Goal: Transaction & Acquisition: Book appointment/travel/reservation

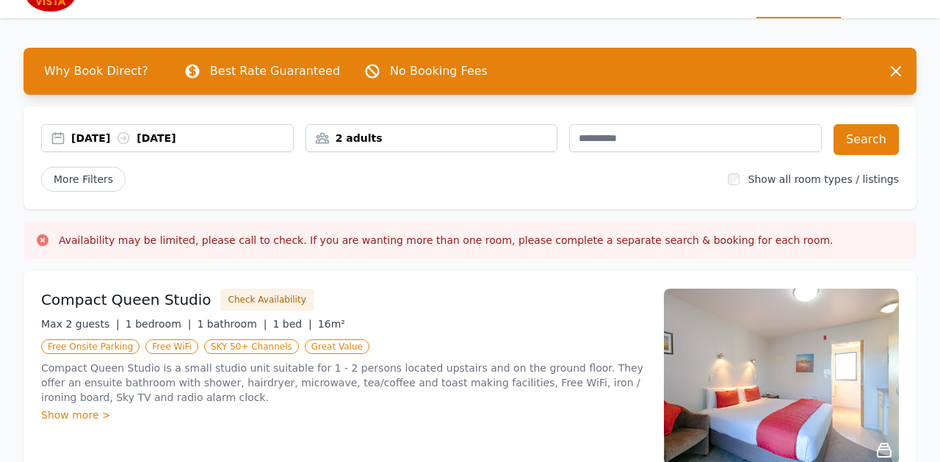
scroll to position [24, 0]
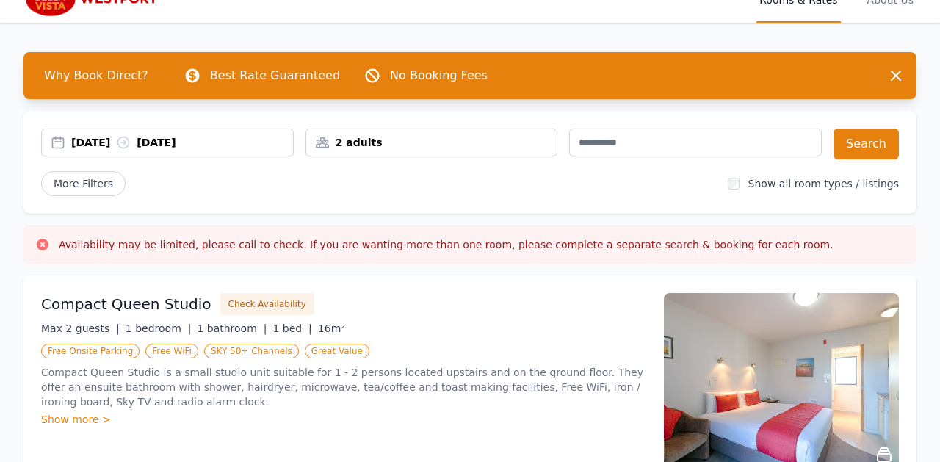
click at [391, 138] on div "2 adults" at bounding box center [431, 142] width 251 height 15
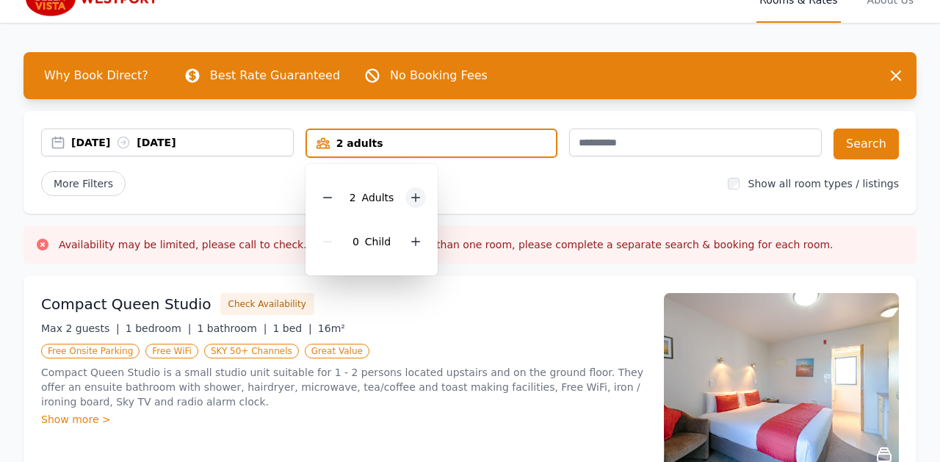
click at [413, 200] on icon at bounding box center [416, 198] width 12 height 12
click at [417, 242] on icon at bounding box center [416, 242] width 8 height 8
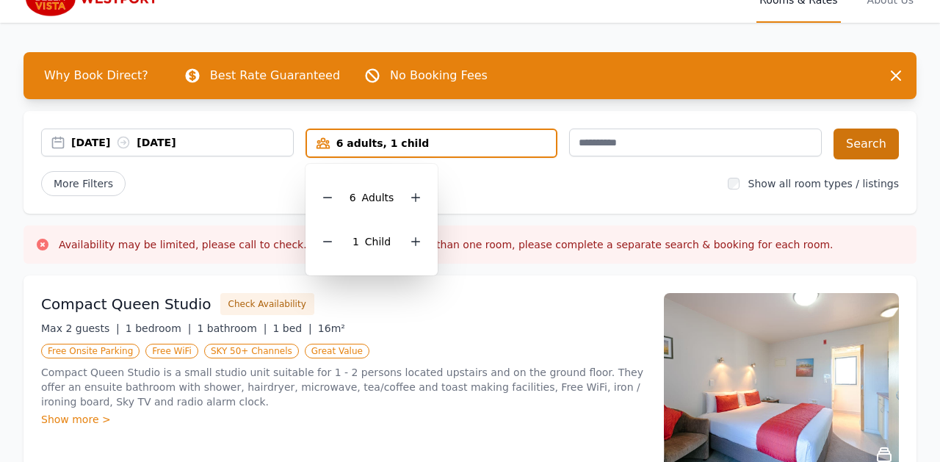
click at [855, 144] on button "Search" at bounding box center [865, 144] width 65 height 31
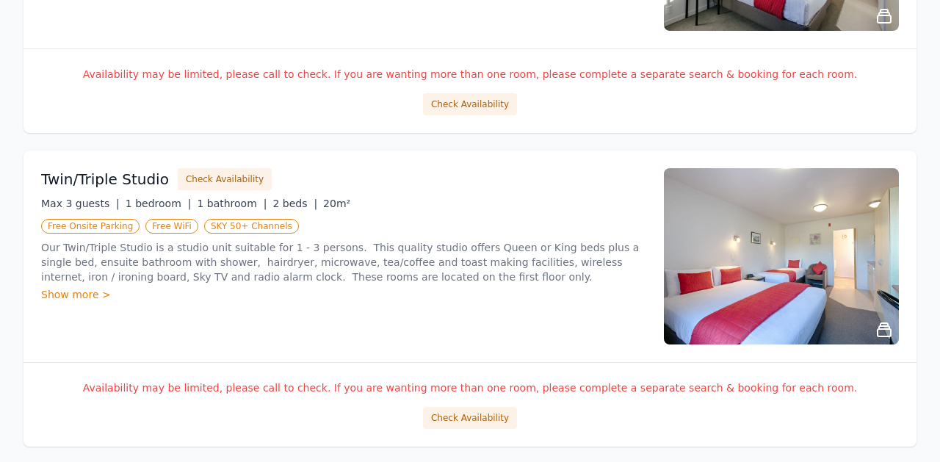
scroll to position [1092, 0]
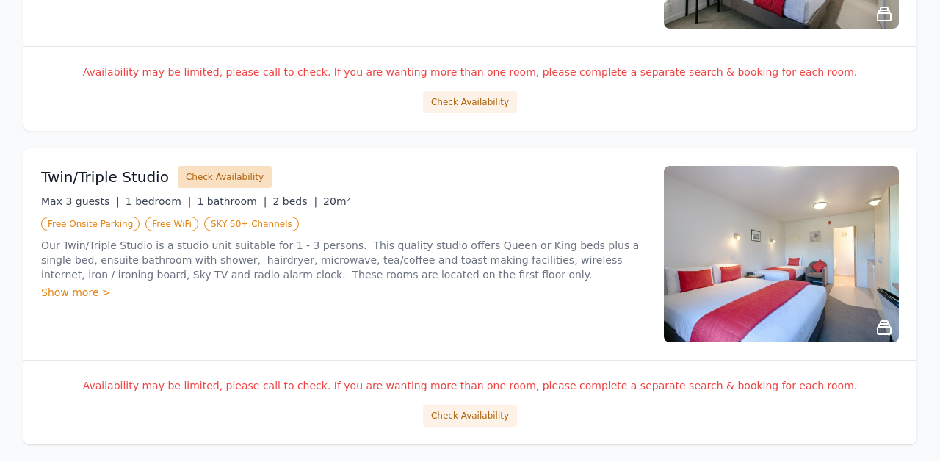
click at [208, 181] on button "Check Availability" at bounding box center [225, 177] width 94 height 22
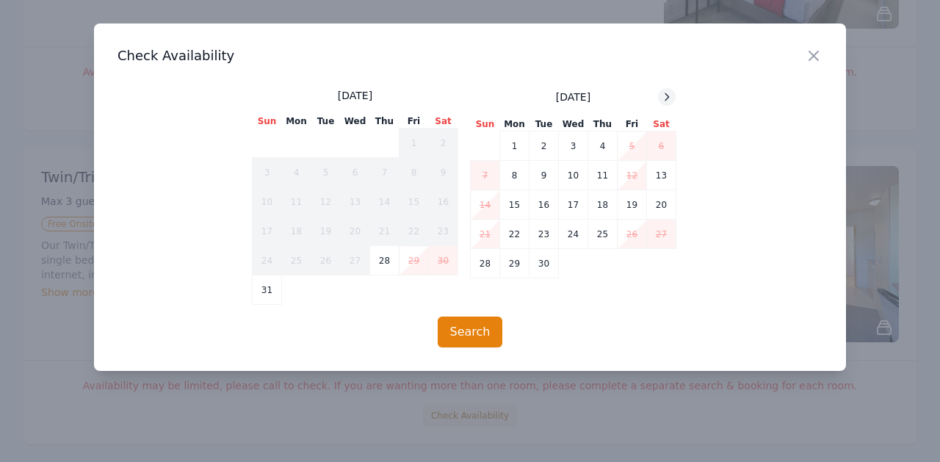
click at [668, 99] on icon at bounding box center [667, 97] width 12 height 12
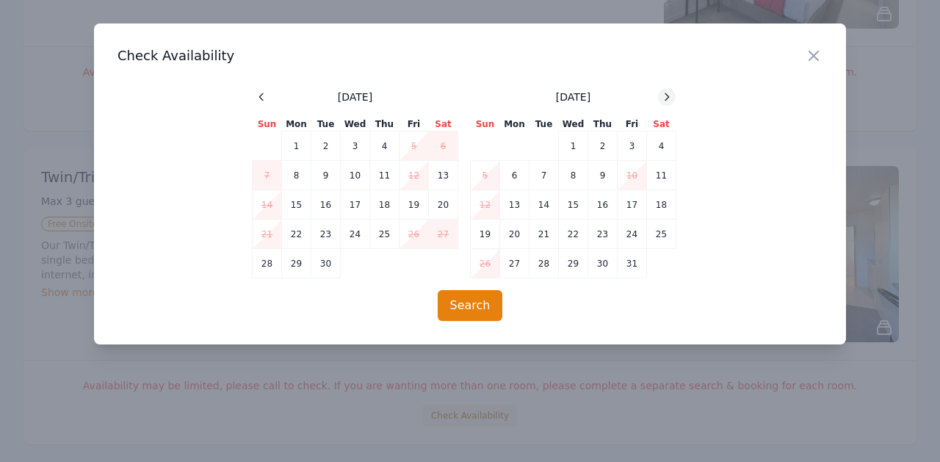
click at [668, 99] on icon at bounding box center [667, 97] width 12 height 12
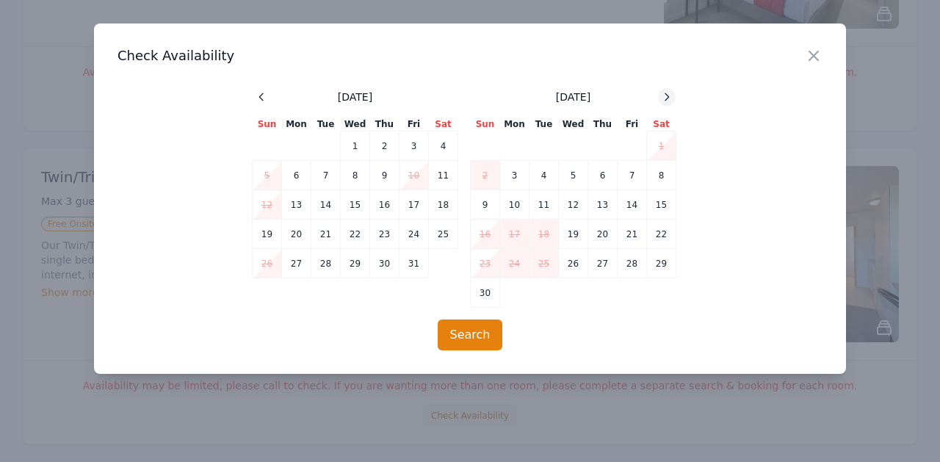
click at [668, 99] on icon at bounding box center [667, 97] width 12 height 12
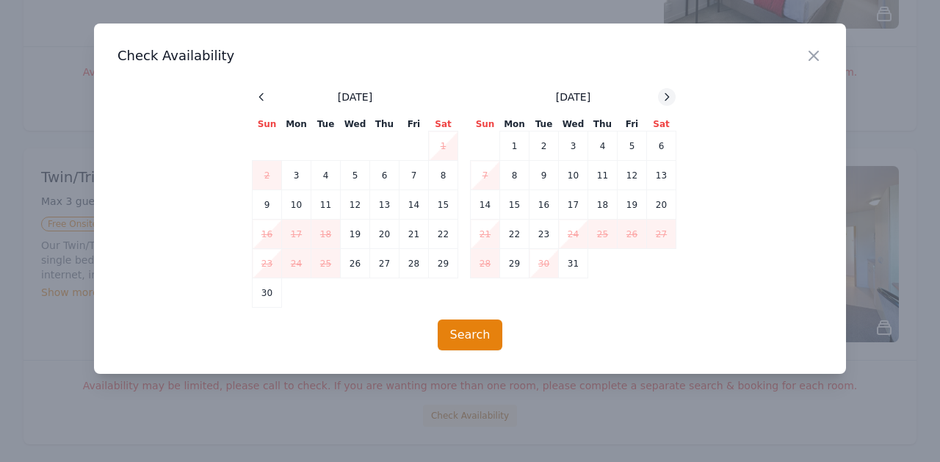
click at [668, 99] on icon at bounding box center [667, 97] width 12 height 12
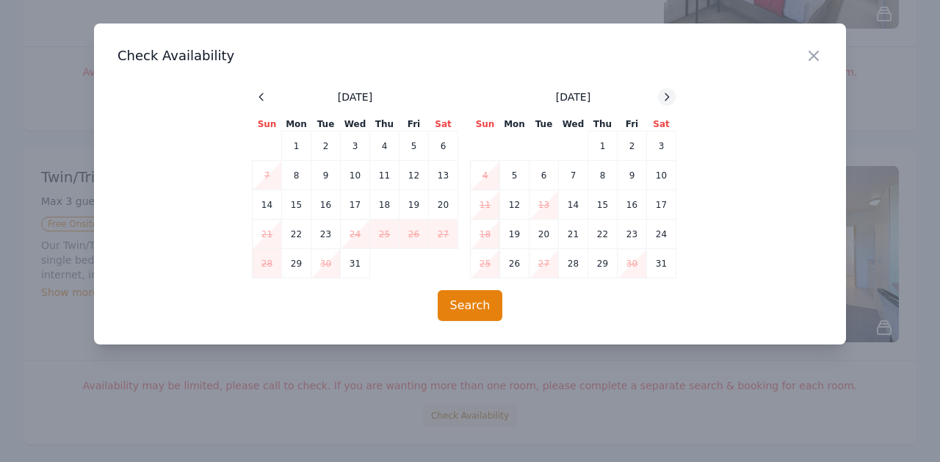
click at [668, 99] on icon at bounding box center [667, 97] width 12 height 12
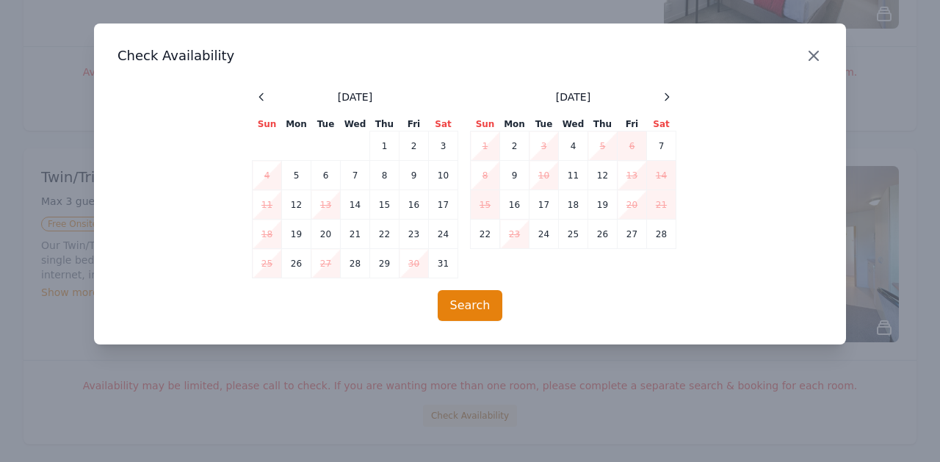
click at [813, 57] on icon "button" at bounding box center [813, 55] width 9 height 9
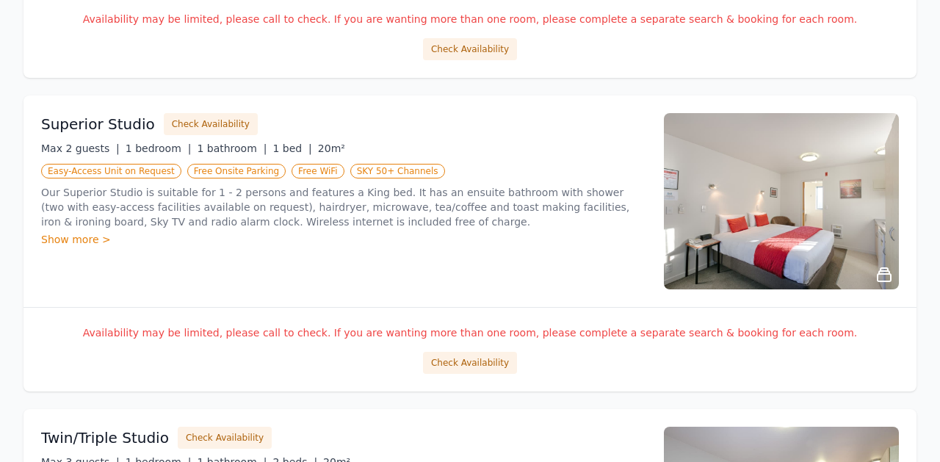
scroll to position [709, 0]
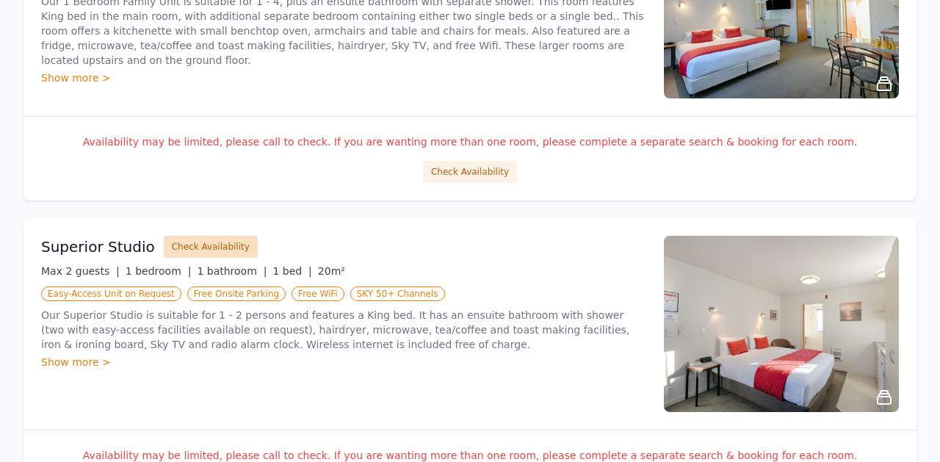
click at [213, 255] on button "Check Availability" at bounding box center [211, 247] width 94 height 22
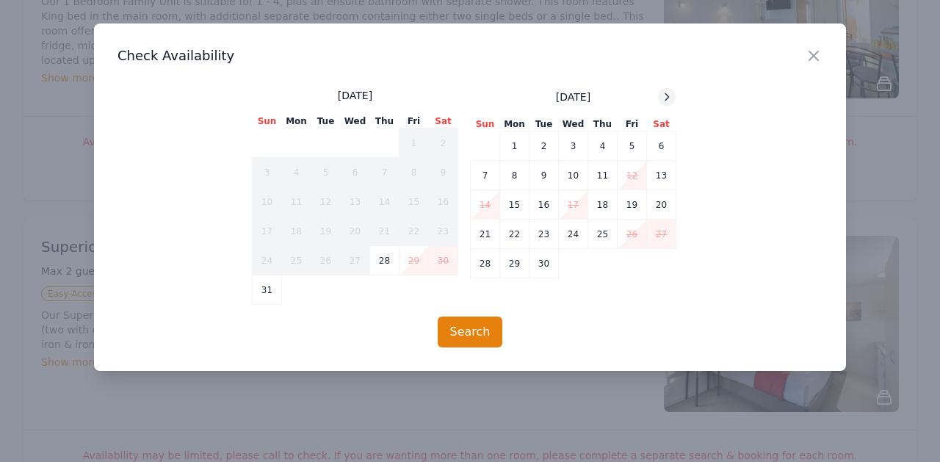
click at [670, 94] on icon at bounding box center [667, 97] width 12 height 12
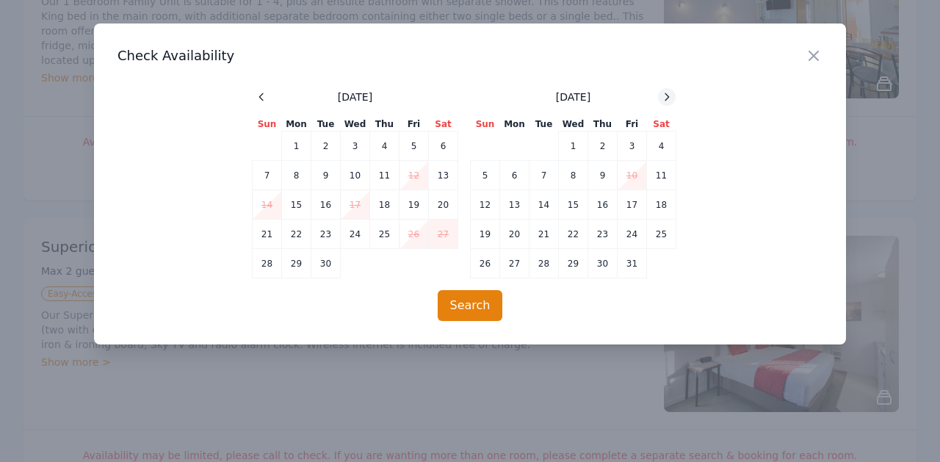
click at [670, 94] on icon at bounding box center [667, 97] width 12 height 12
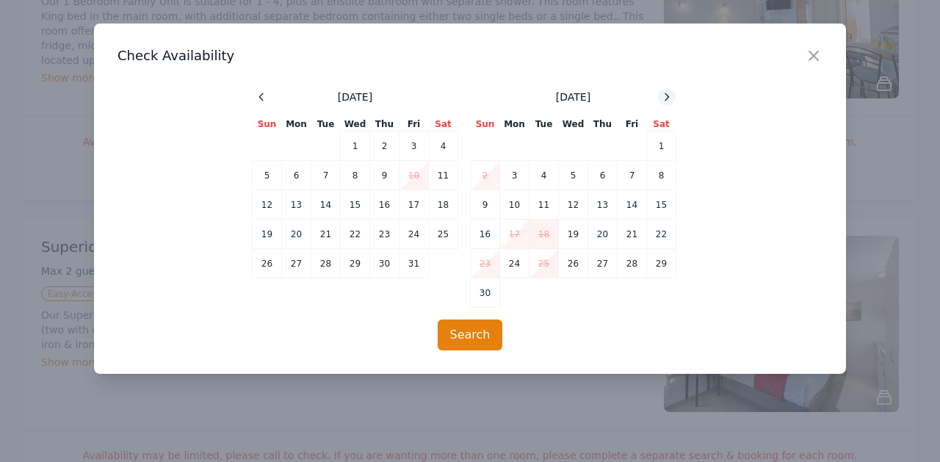
click at [670, 94] on icon at bounding box center [667, 97] width 12 height 12
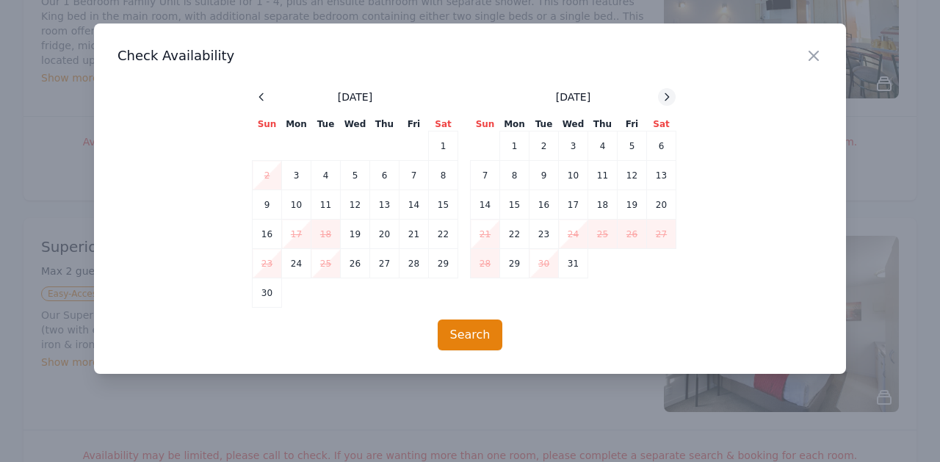
click at [670, 94] on icon at bounding box center [667, 97] width 12 height 12
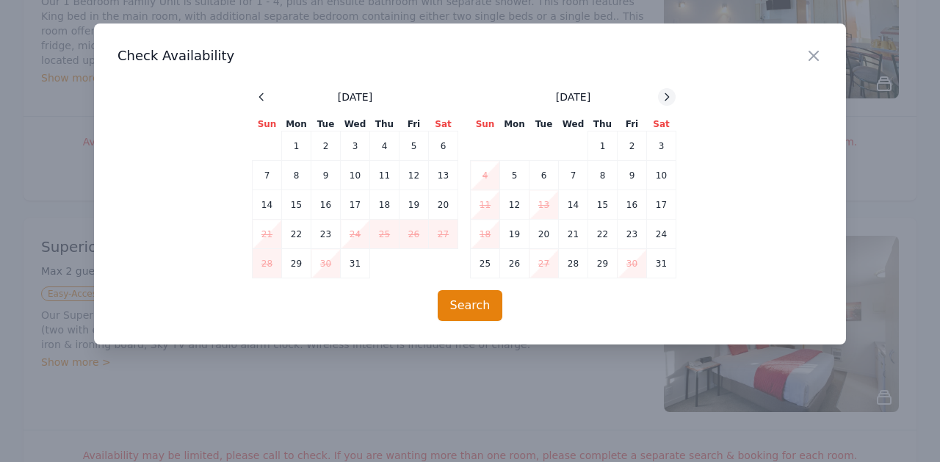
click at [670, 94] on icon at bounding box center [667, 97] width 12 height 12
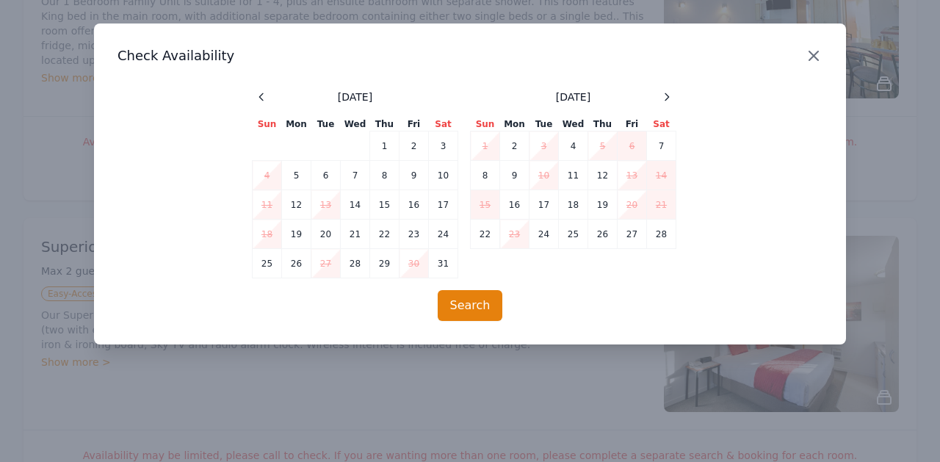
click at [814, 51] on icon "button" at bounding box center [814, 56] width 18 height 18
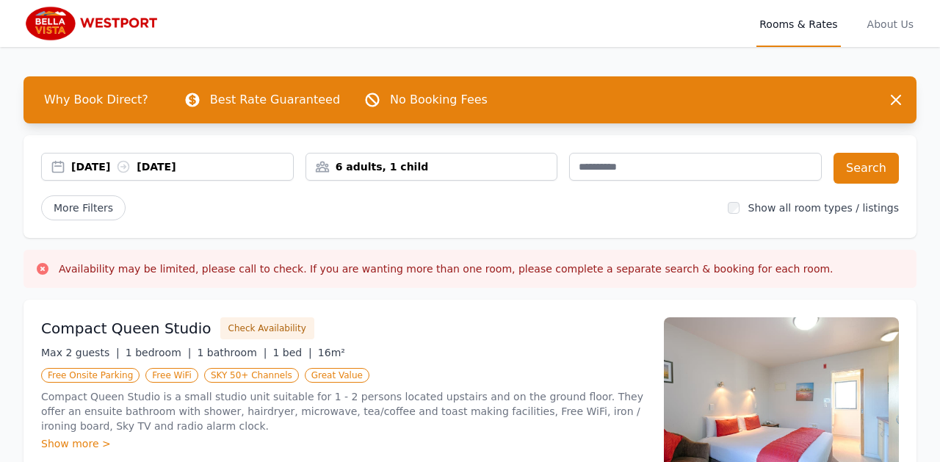
scroll to position [0, 0]
click at [464, 164] on div "6 adults, 1 child" at bounding box center [431, 166] width 251 height 15
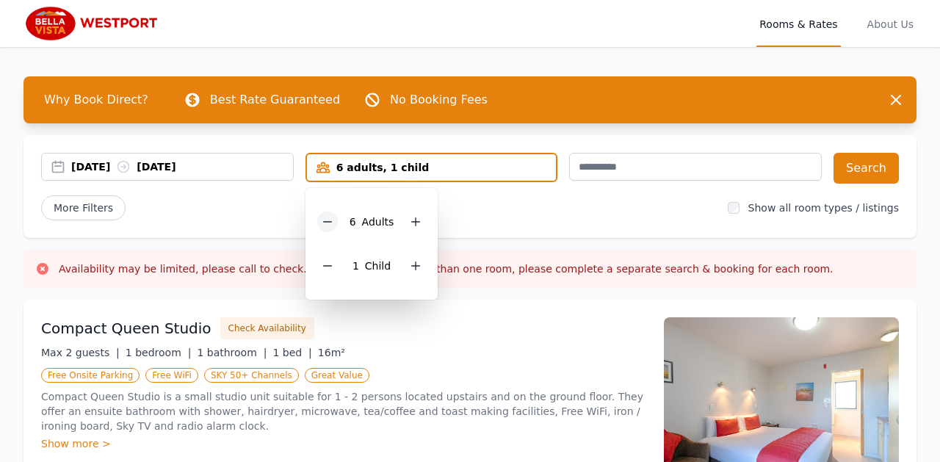
click at [328, 223] on icon at bounding box center [328, 222] width 12 height 12
click at [864, 168] on button "Search" at bounding box center [865, 168] width 65 height 31
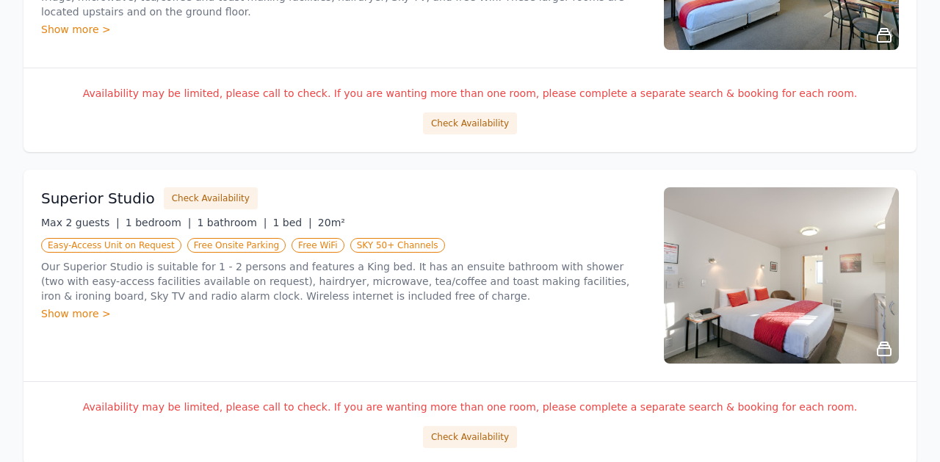
scroll to position [766, 0]
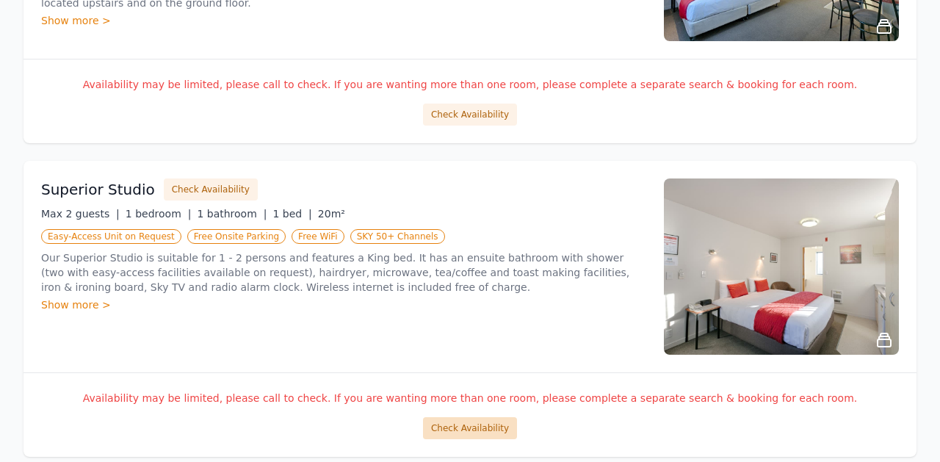
click at [455, 427] on button "Check Availability" at bounding box center [470, 428] width 94 height 22
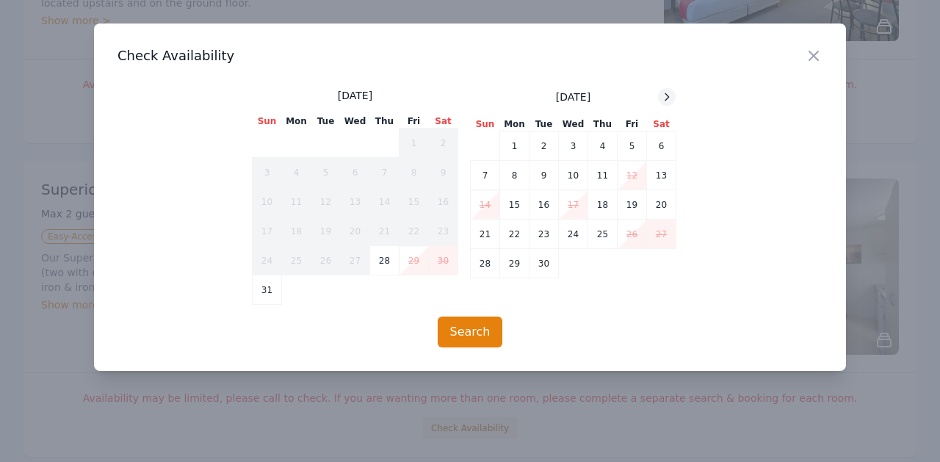
click at [662, 99] on icon at bounding box center [667, 97] width 12 height 12
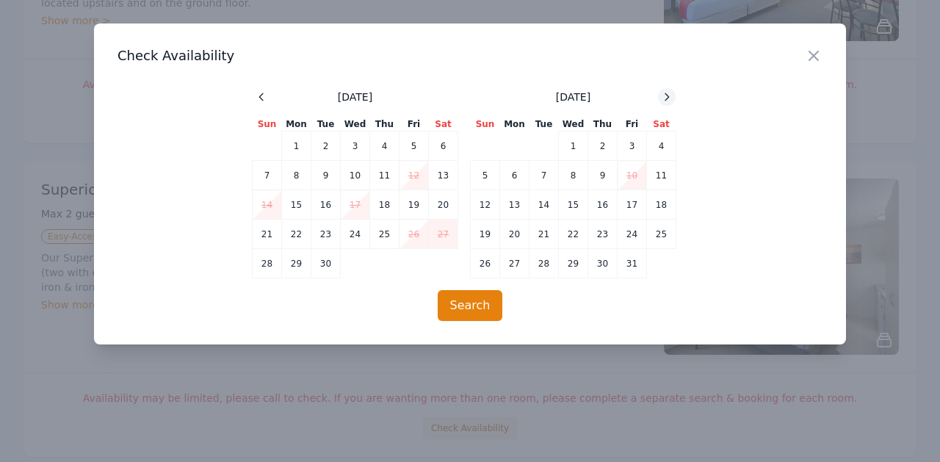
click at [662, 99] on icon at bounding box center [667, 97] width 12 height 12
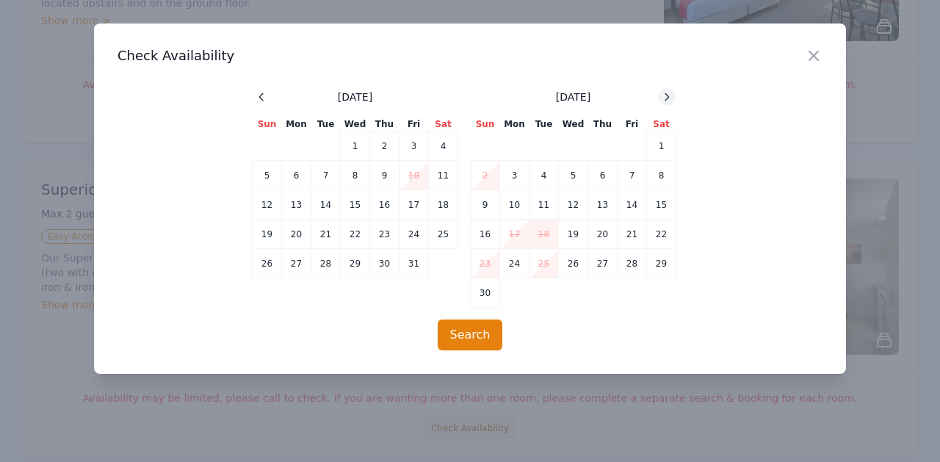
click at [662, 99] on icon at bounding box center [667, 97] width 12 height 12
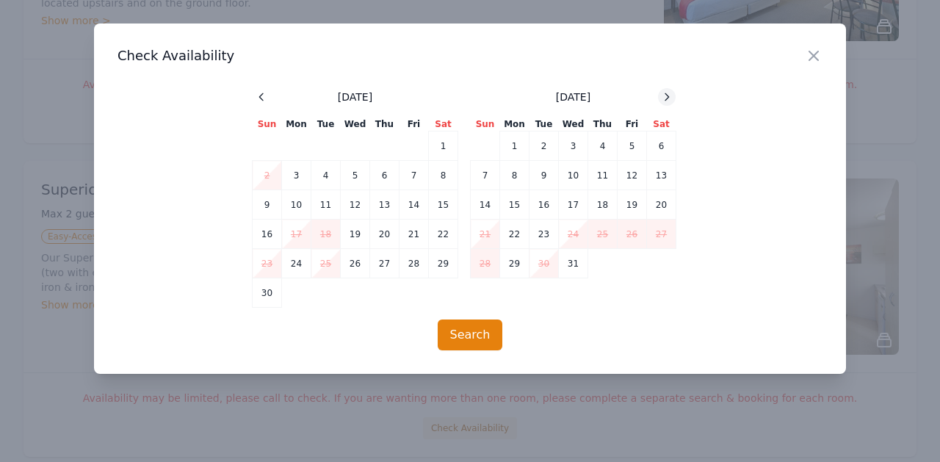
click at [662, 99] on icon at bounding box center [667, 97] width 12 height 12
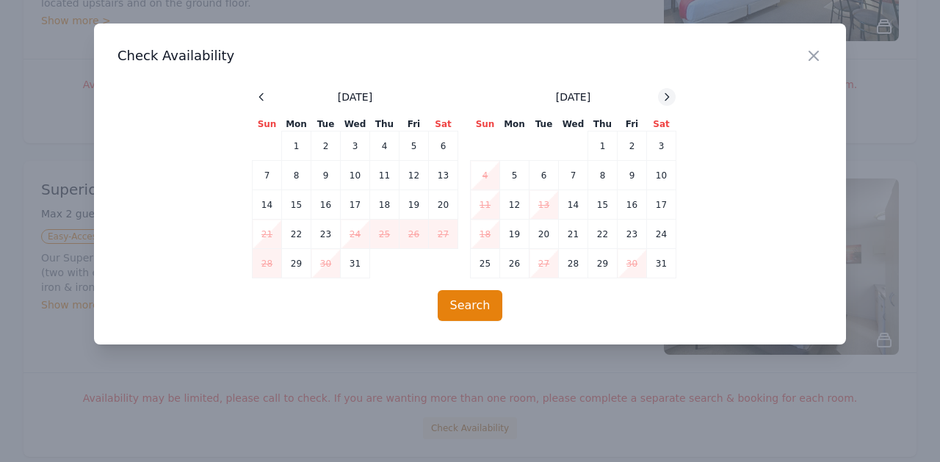
click at [662, 99] on icon at bounding box center [667, 97] width 12 height 12
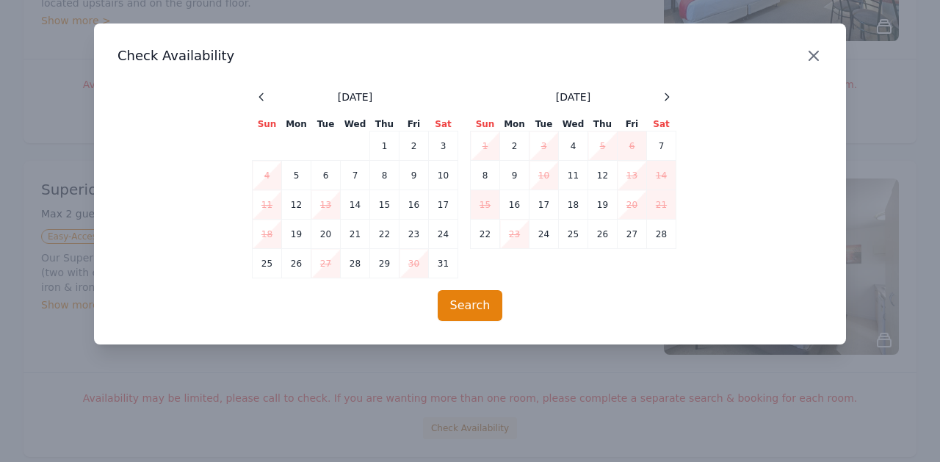
click at [814, 51] on icon "button" at bounding box center [814, 56] width 18 height 18
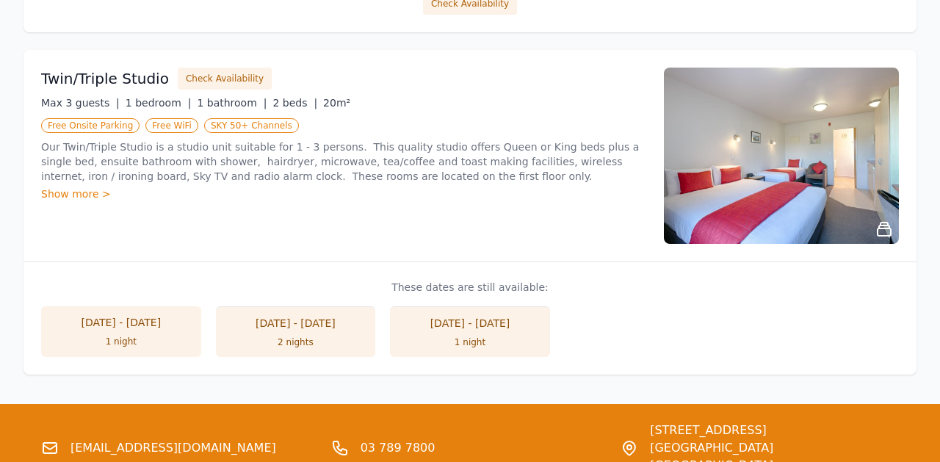
scroll to position [1190, 0]
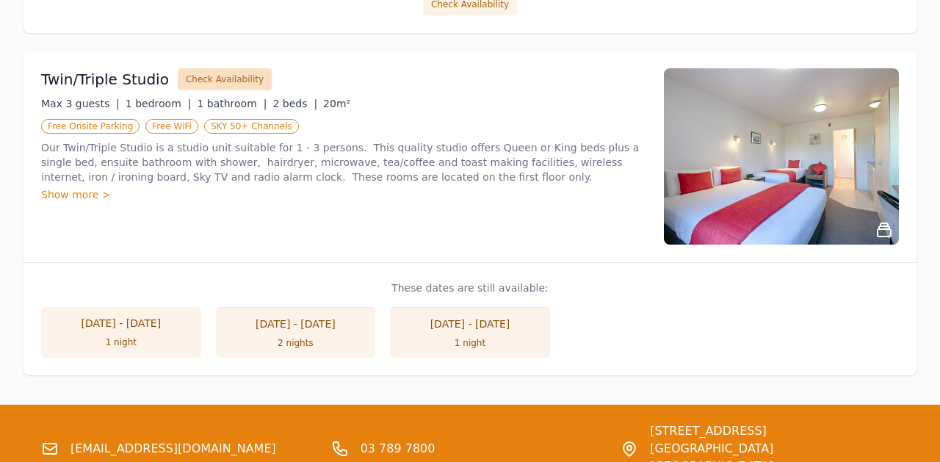
click at [225, 84] on button "Check Availability" at bounding box center [225, 79] width 94 height 22
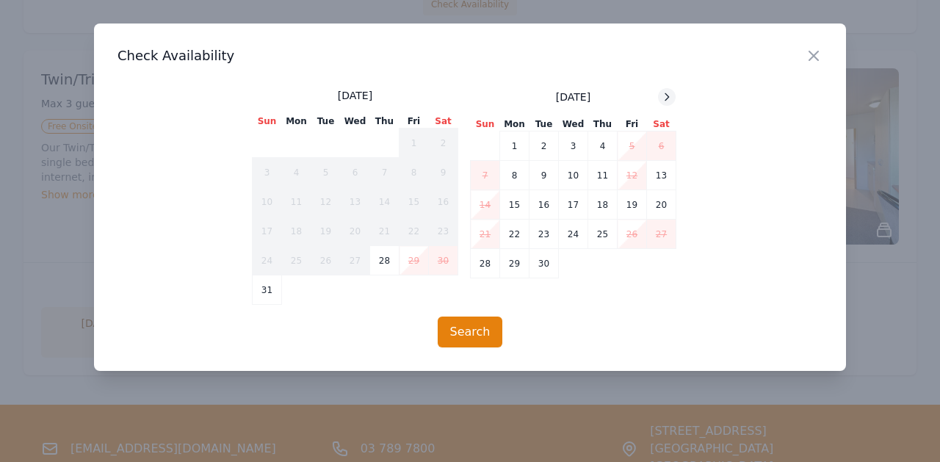
click at [666, 101] on icon at bounding box center [667, 97] width 12 height 12
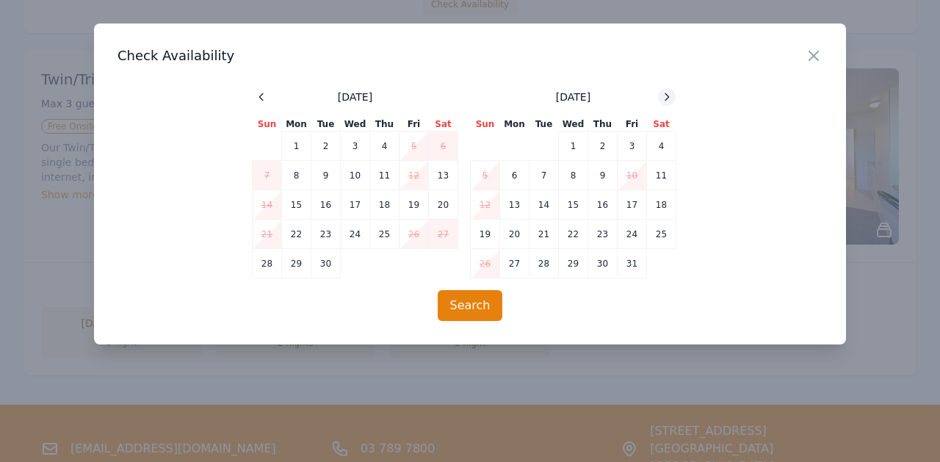
click at [666, 101] on icon at bounding box center [667, 97] width 12 height 12
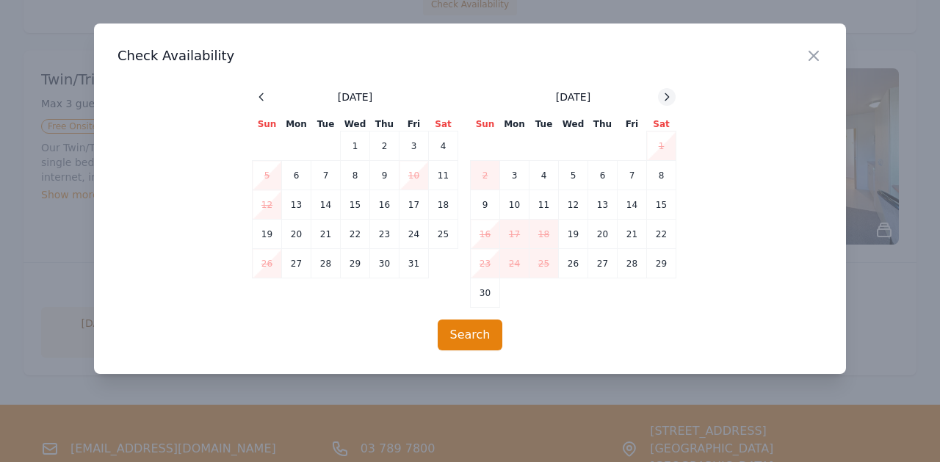
click at [666, 101] on icon at bounding box center [667, 97] width 12 height 12
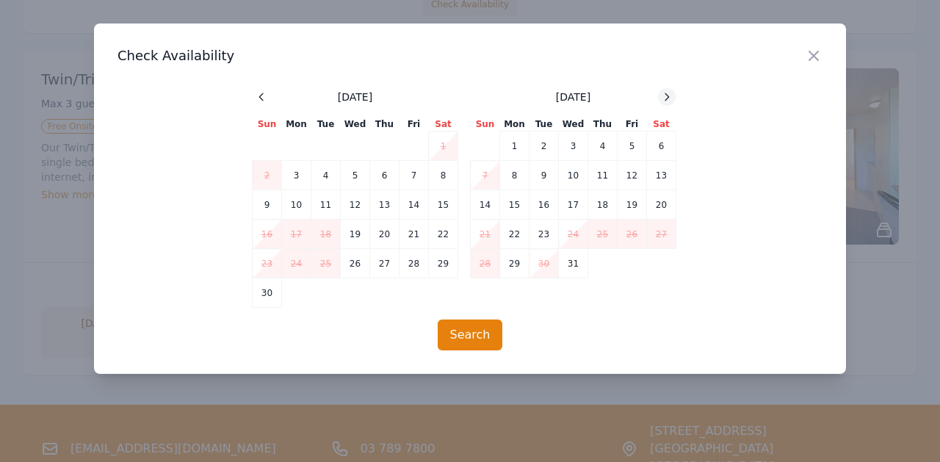
click at [666, 101] on icon at bounding box center [667, 97] width 12 height 12
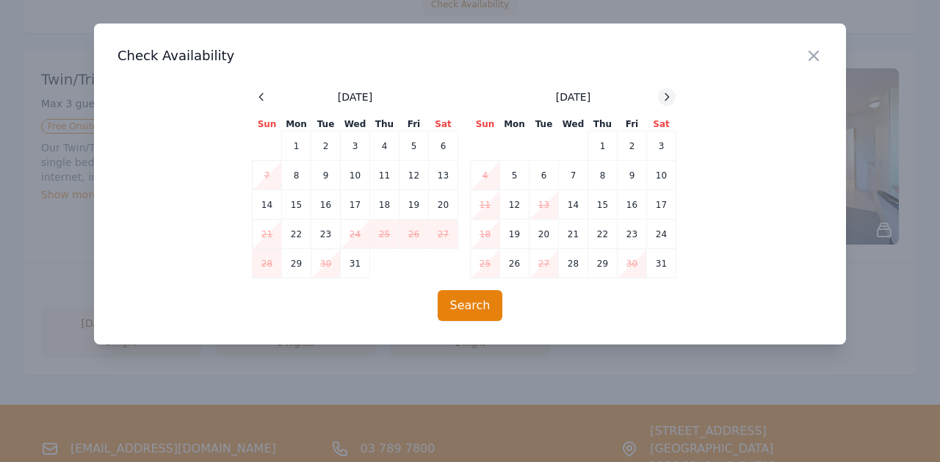
click at [666, 101] on icon at bounding box center [667, 97] width 12 height 12
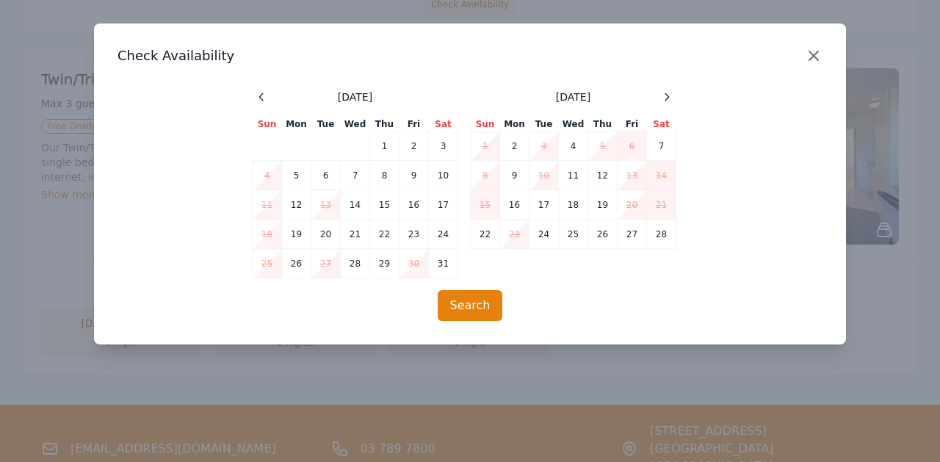
click at [814, 61] on icon "button" at bounding box center [814, 56] width 18 height 18
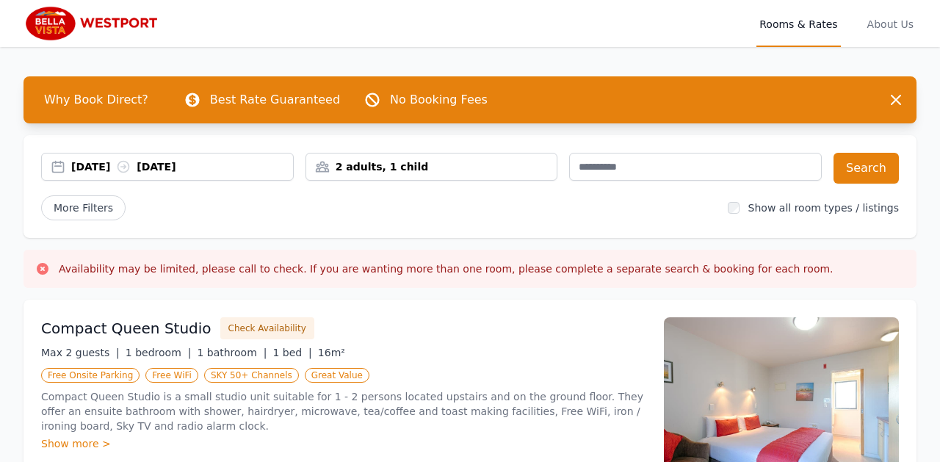
scroll to position [0, 0]
